Goal: Information Seeking & Learning: Learn about a topic

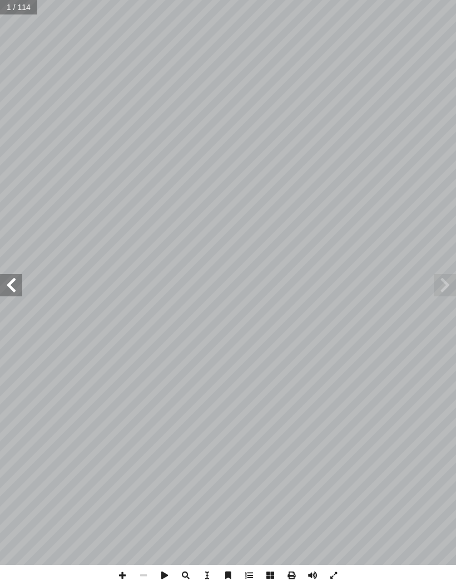
click at [451, 286] on span at bounding box center [445, 285] width 22 height 22
click at [450, 279] on span at bounding box center [445, 285] width 22 height 22
click at [439, 283] on span at bounding box center [445, 285] width 22 height 22
click at [441, 286] on span at bounding box center [445, 285] width 22 height 22
click at [445, 284] on span at bounding box center [445, 285] width 22 height 22
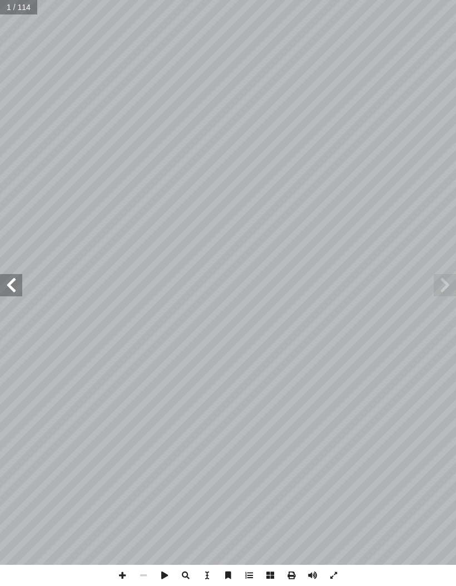
click at [7, 281] on span at bounding box center [11, 285] width 22 height 22
click at [14, 283] on span at bounding box center [11, 285] width 22 height 22
click at [12, 276] on span at bounding box center [11, 285] width 22 height 22
click at [11, 277] on span at bounding box center [11, 285] width 22 height 22
click at [7, 280] on span at bounding box center [11, 285] width 22 height 22
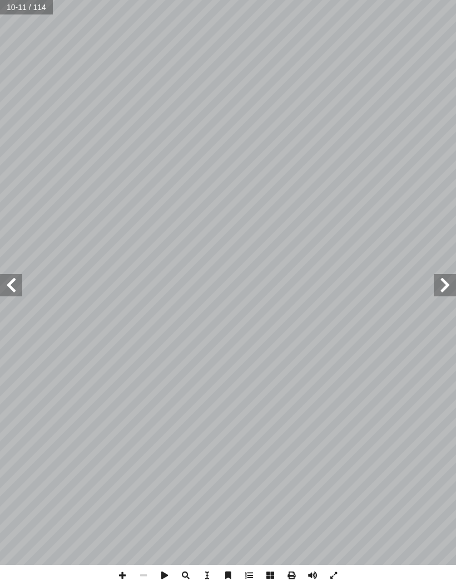
click at [21, 284] on span at bounding box center [11, 285] width 22 height 22
click at [12, 276] on span at bounding box center [11, 285] width 22 height 22
click at [16, 282] on span at bounding box center [11, 285] width 22 height 22
click at [14, 285] on span at bounding box center [11, 285] width 22 height 22
click at [12, 289] on span at bounding box center [11, 285] width 22 height 22
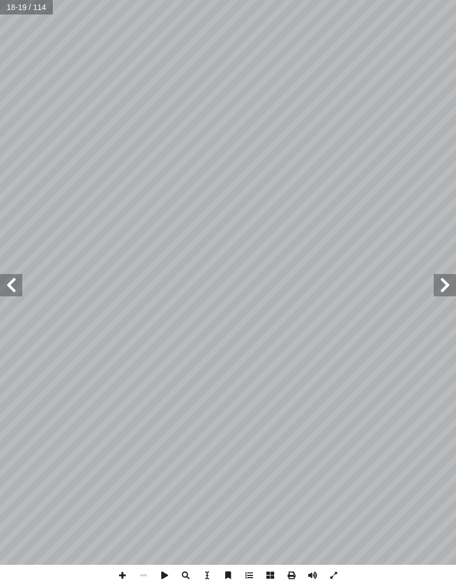
click at [14, 287] on span at bounding box center [11, 285] width 22 height 22
click at [16, 286] on span at bounding box center [11, 285] width 22 height 22
click at [17, 290] on span at bounding box center [11, 285] width 22 height 22
click at [18, 281] on span at bounding box center [11, 285] width 22 height 22
click at [15, 276] on span at bounding box center [11, 285] width 22 height 22
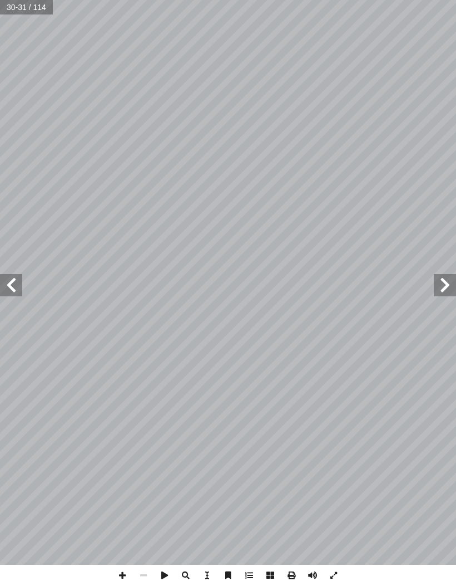
click at [19, 277] on span at bounding box center [11, 285] width 22 height 22
click at [12, 282] on span at bounding box center [11, 285] width 22 height 22
click at [16, 282] on span at bounding box center [11, 285] width 22 height 22
click at [22, 283] on span at bounding box center [11, 285] width 22 height 22
click at [22, 278] on span at bounding box center [11, 285] width 22 height 22
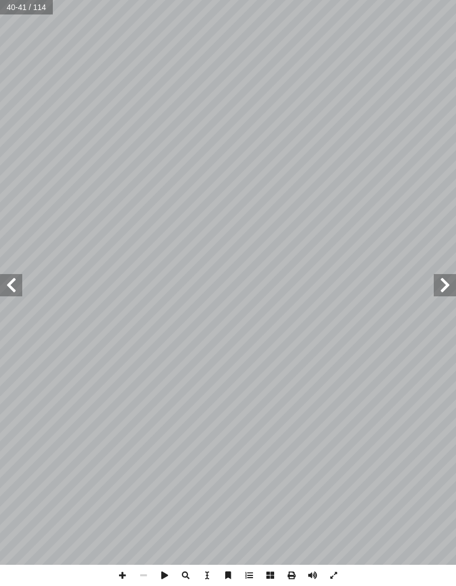
click at [17, 282] on span at bounding box center [11, 285] width 22 height 22
